Goal: Check status: Check status

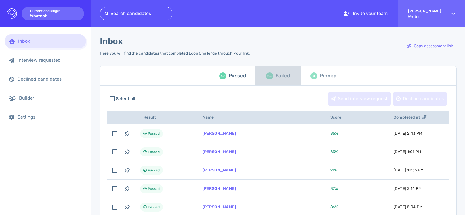
click at [275, 75] on div "Failed" at bounding box center [282, 76] width 14 height 9
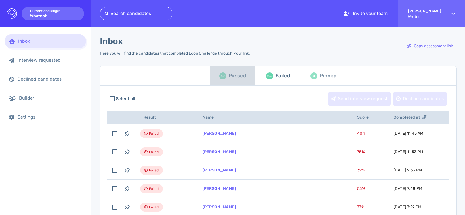
click at [228, 77] on div "Passed" at bounding box center [236, 76] width 17 height 9
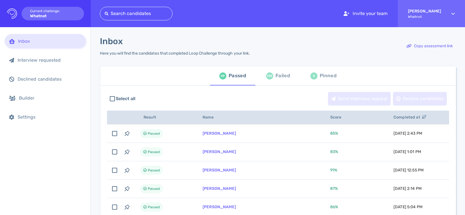
scroll to position [16, 0]
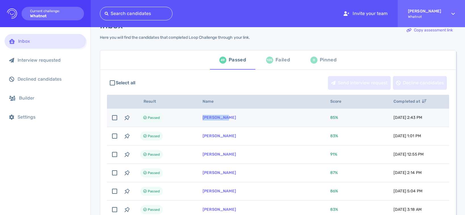
drag, startPoint x: 236, startPoint y: 118, endPoint x: 202, endPoint y: 118, distance: 34.0
click at [202, 118] on td "[PERSON_NAME]" at bounding box center [260, 118] width 128 height 18
checkbox input "true"
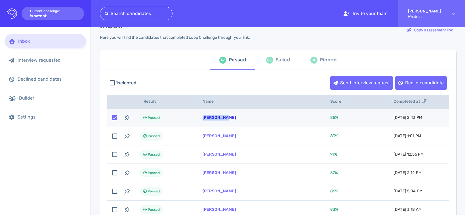
copy link "[PERSON_NAME]"
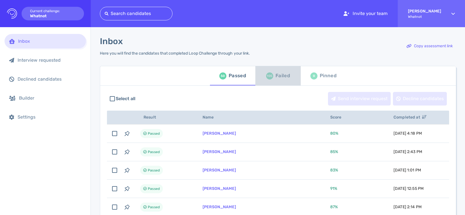
click at [275, 78] on div "Failed" at bounding box center [282, 76] width 14 height 9
click at [281, 79] on div "Failed" at bounding box center [282, 76] width 14 height 9
